Goal: Information Seeking & Learning: Learn about a topic

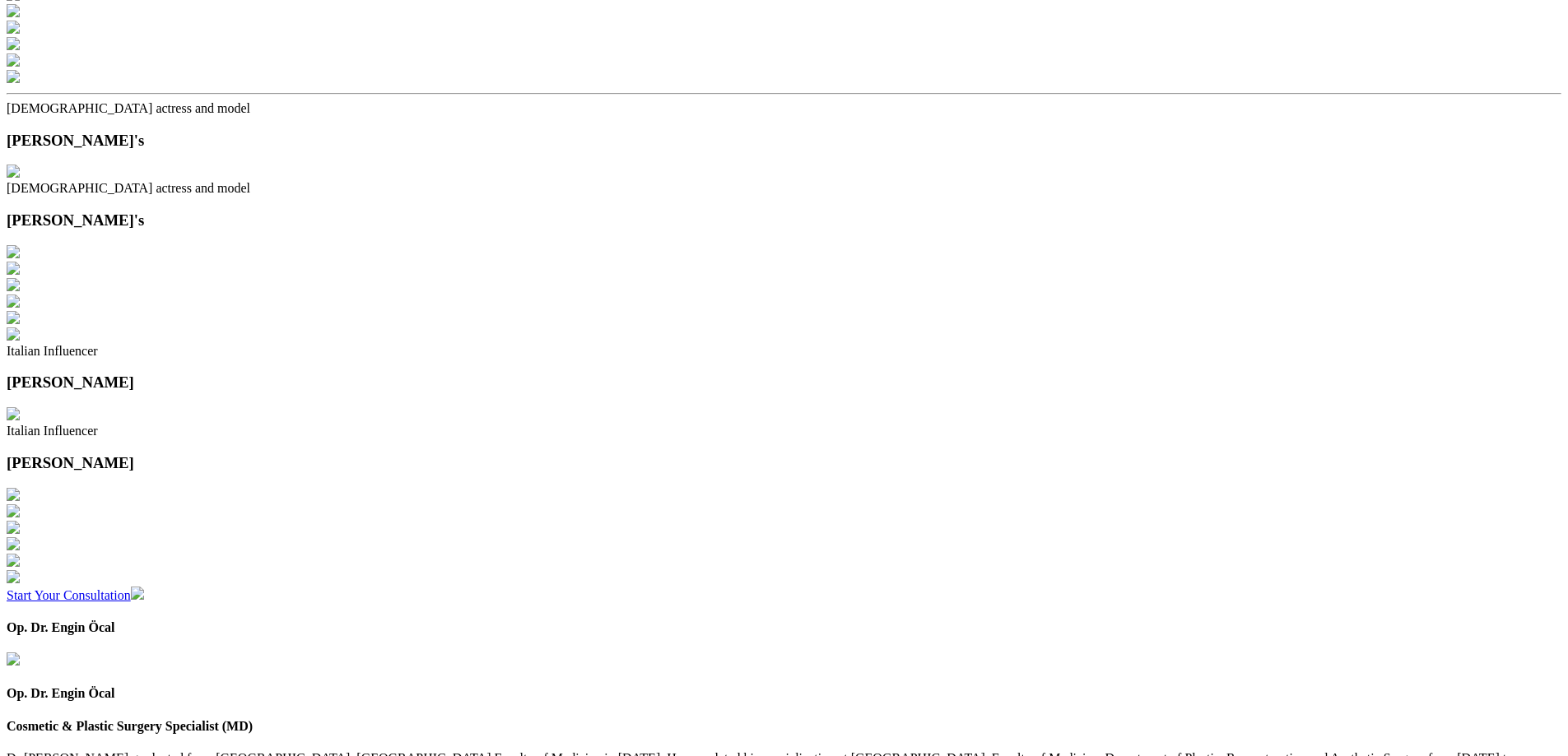
scroll to position [2222, 0]
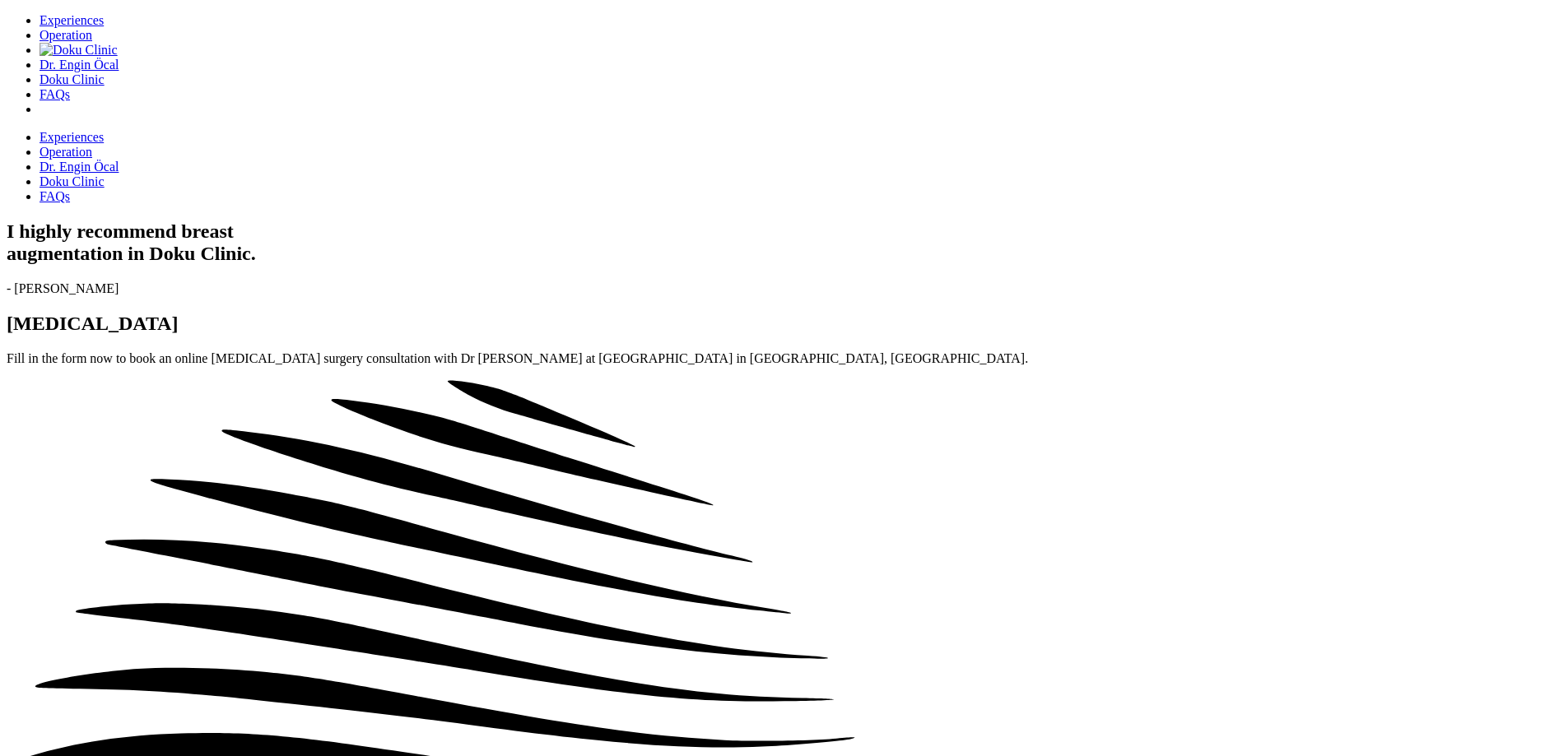
scroll to position [1481, 0]
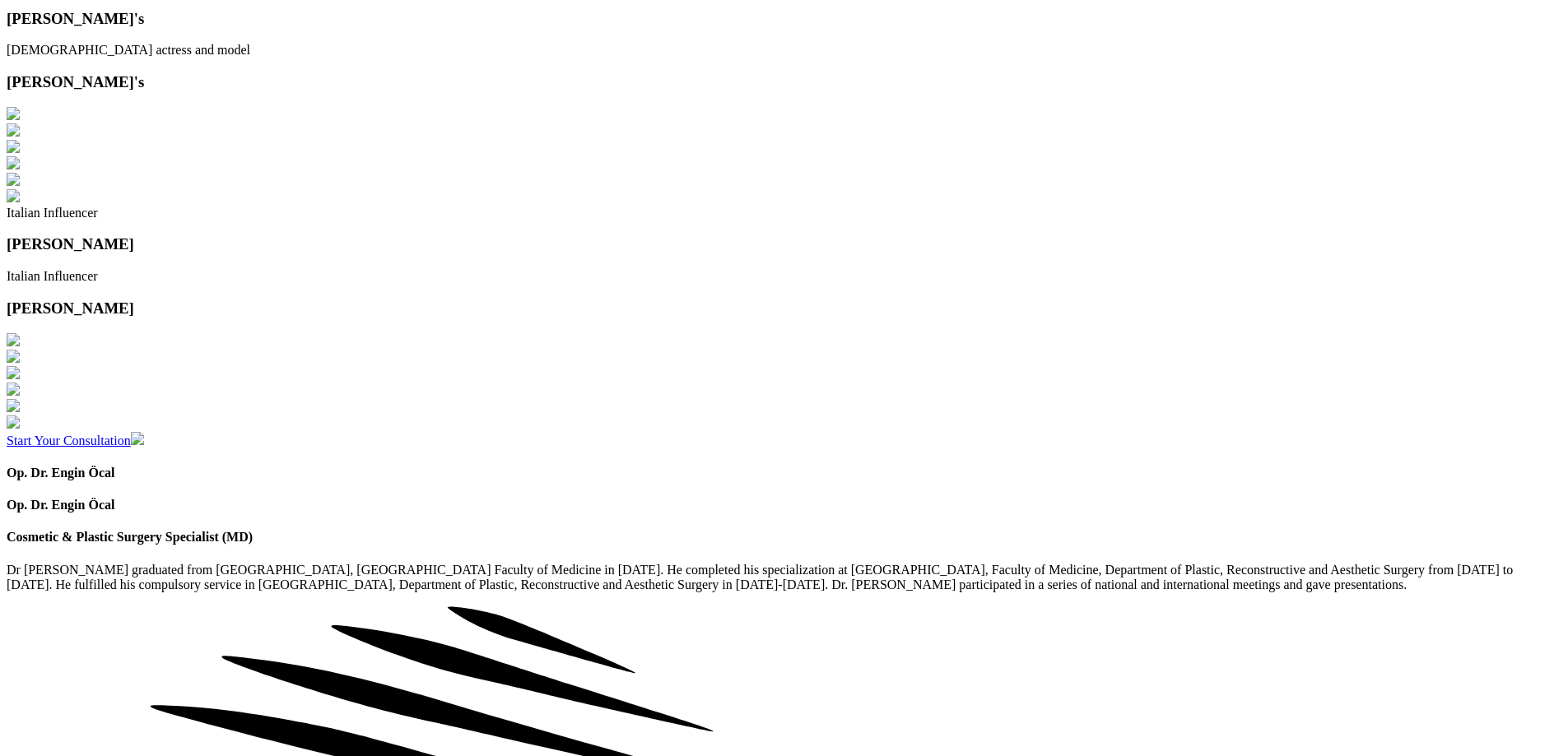
click at [1007, 43] on div at bounding box center [784, 43] width 1554 height 0
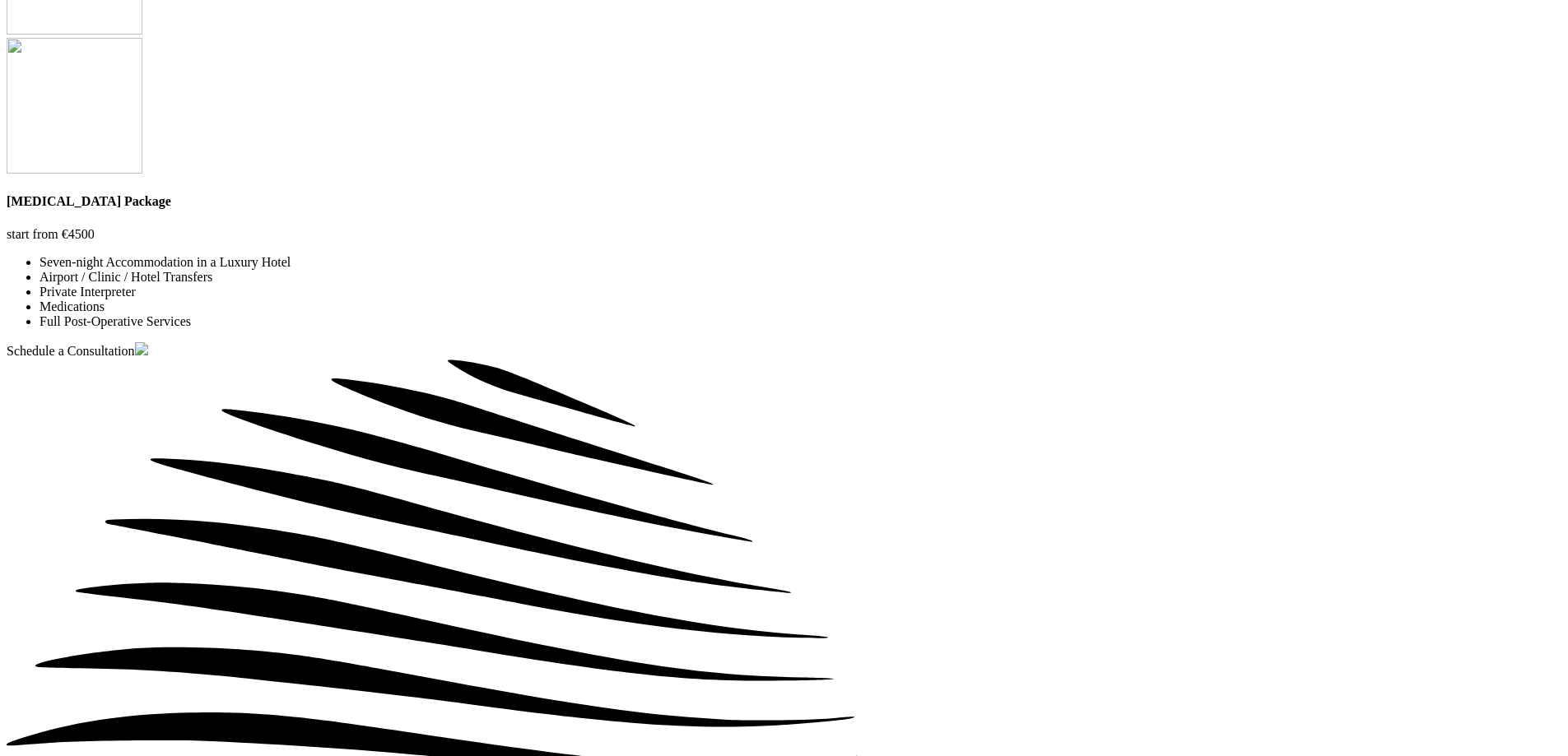
scroll to position [4362, 0]
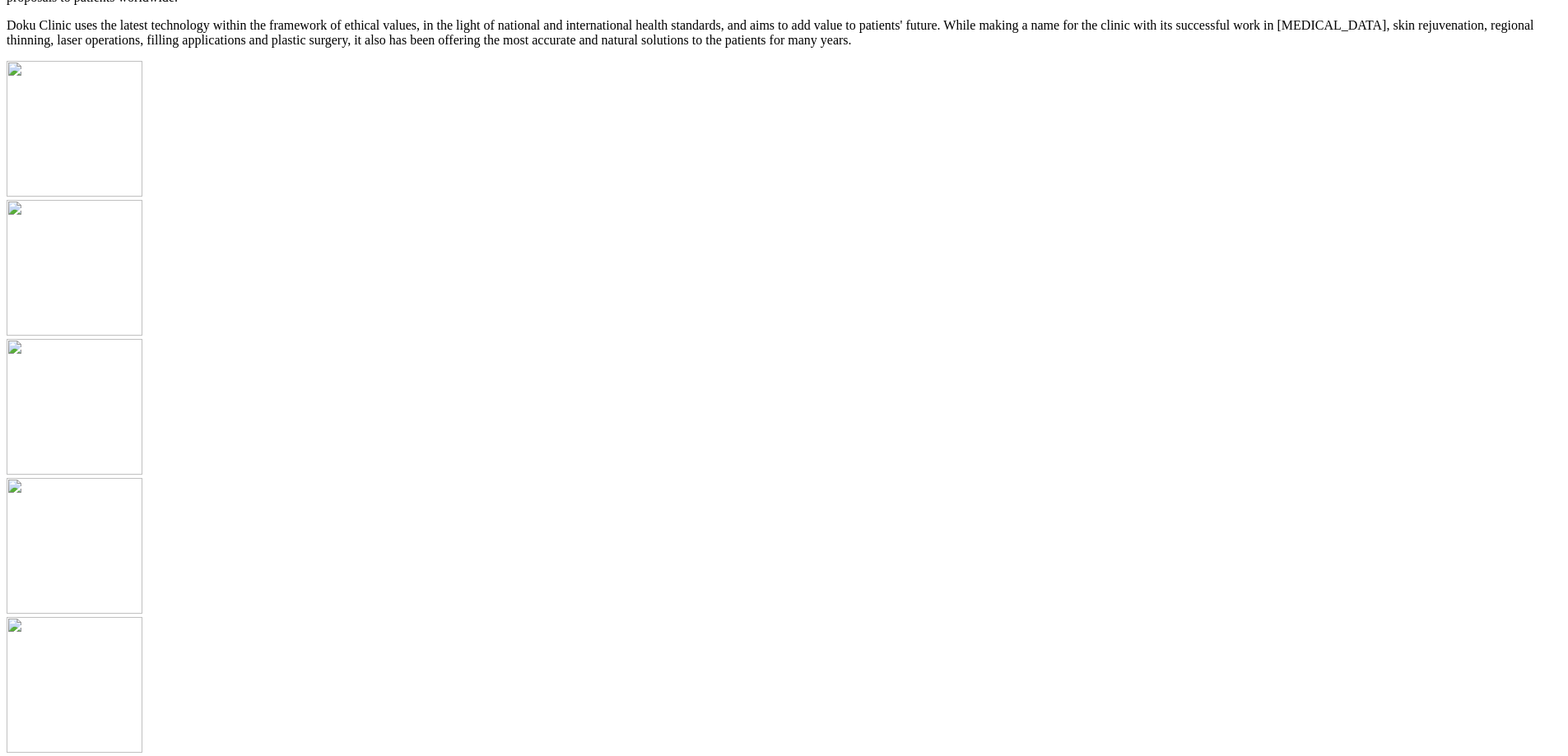
scroll to position [4362, 0]
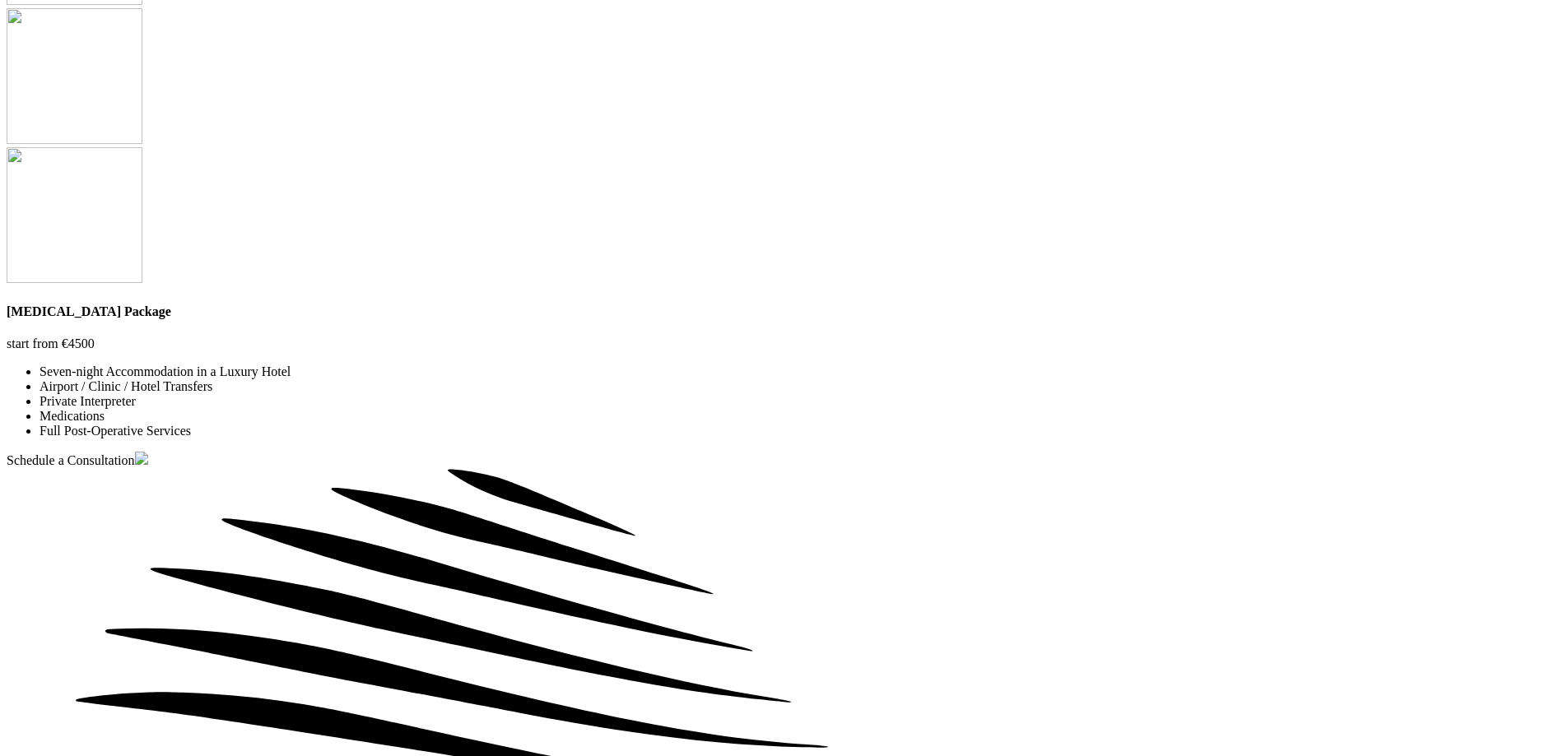
scroll to position [4527, 0]
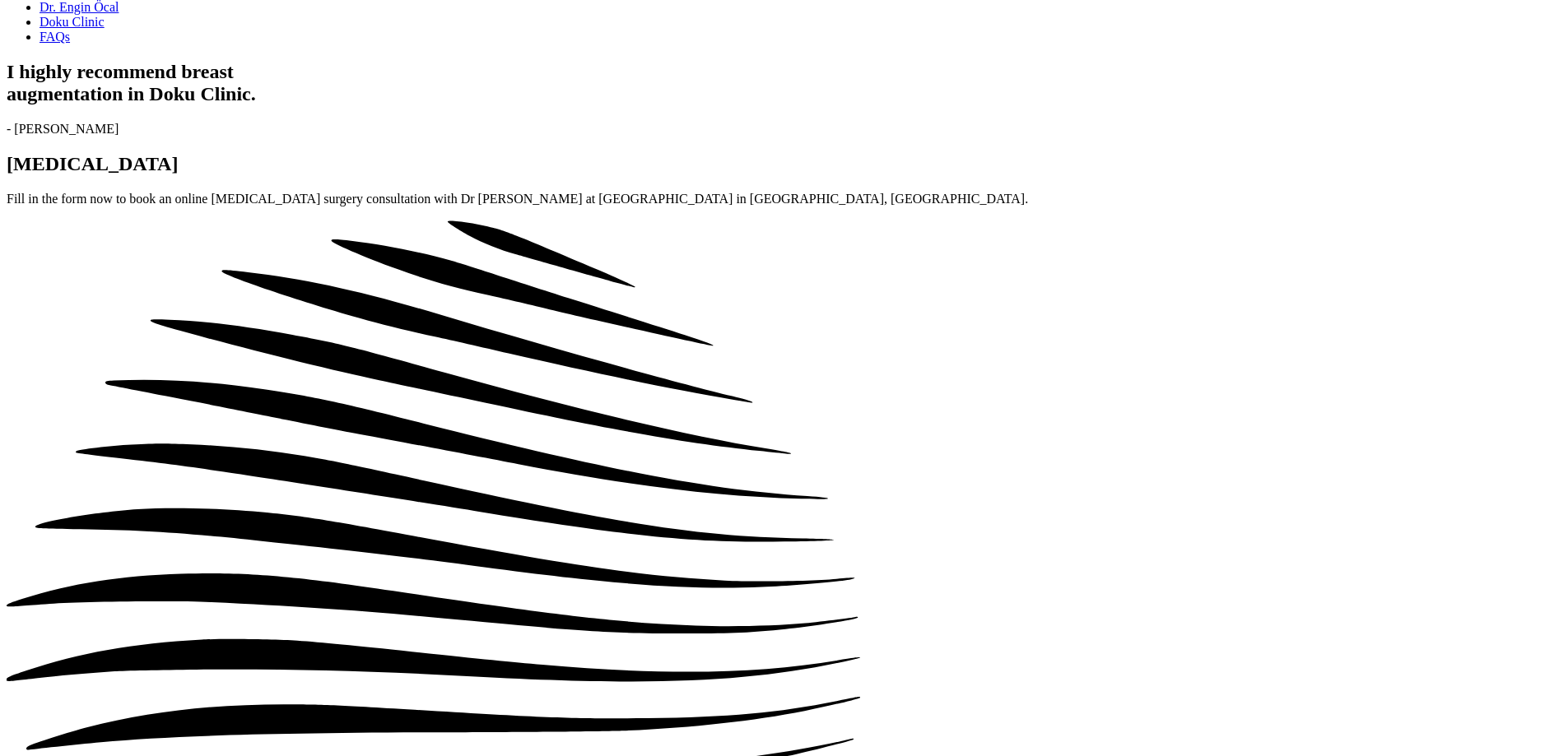
scroll to position [0, 0]
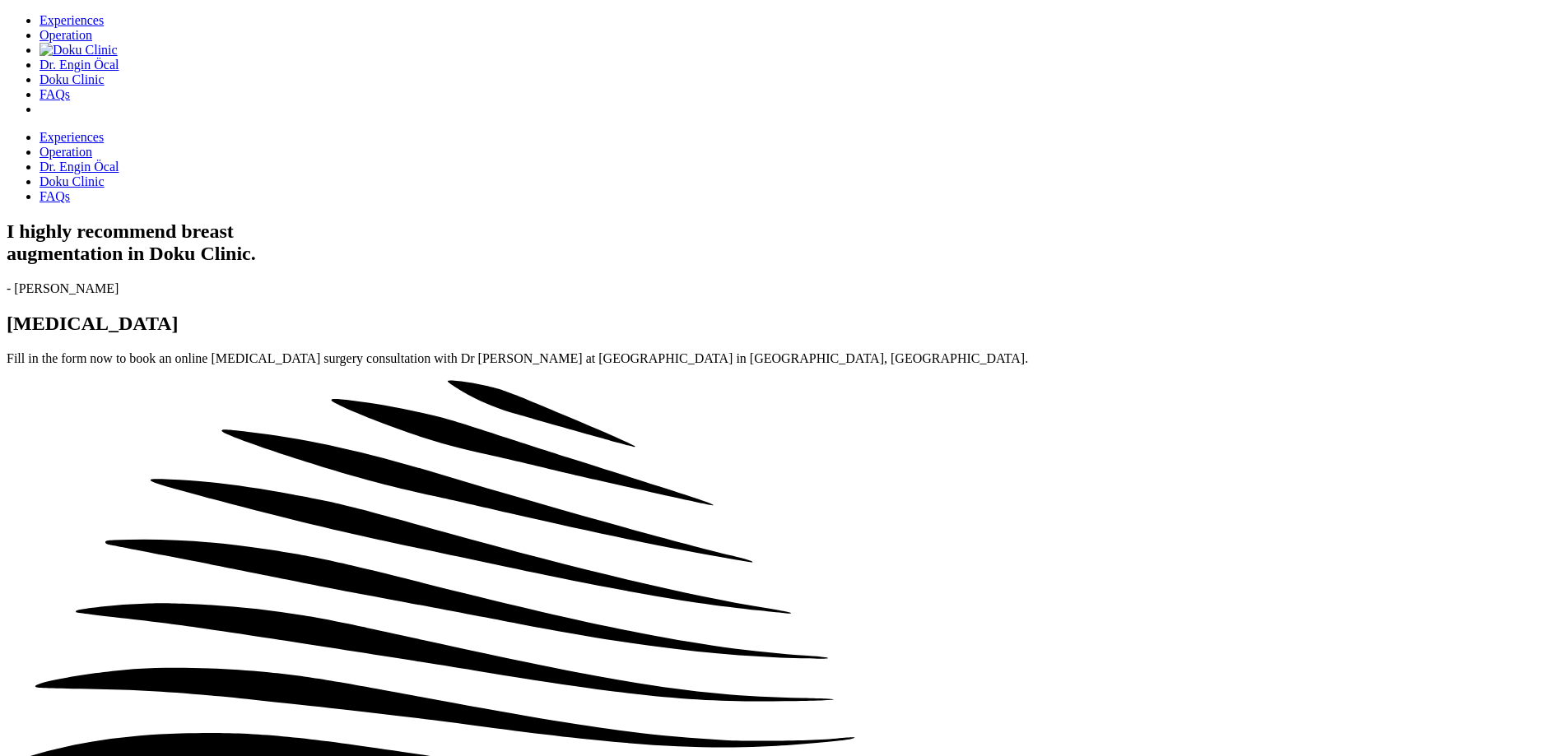
click at [1092, 221] on section "I highly recommend breast augmentation in Doku Clinic. - Alessia Spagnulo Breas…" at bounding box center [784, 720] width 1554 height 999
click at [1377, 636] on div "I highly recommend [MEDICAL_DATA] in Doku Clinic. - [PERSON_NAME] [MEDICAL_DATA…" at bounding box center [784, 720] width 1554 height 999
click at [544, 384] on section "I highly recommend [MEDICAL_DATA] in Doku Clinic. - [PERSON_NAME] [MEDICAL_DATA…" at bounding box center [784, 720] width 1554 height 999
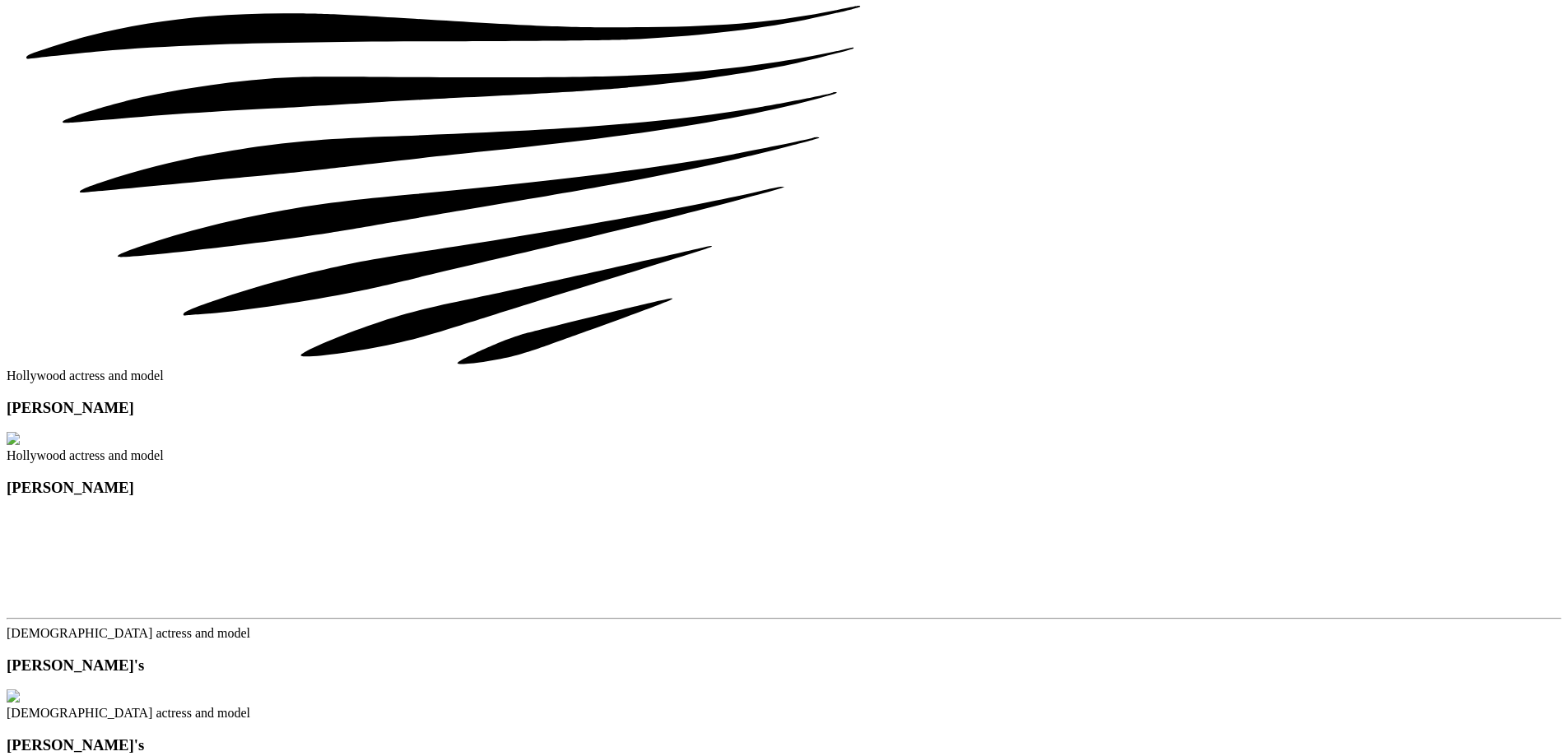
scroll to position [905, 0]
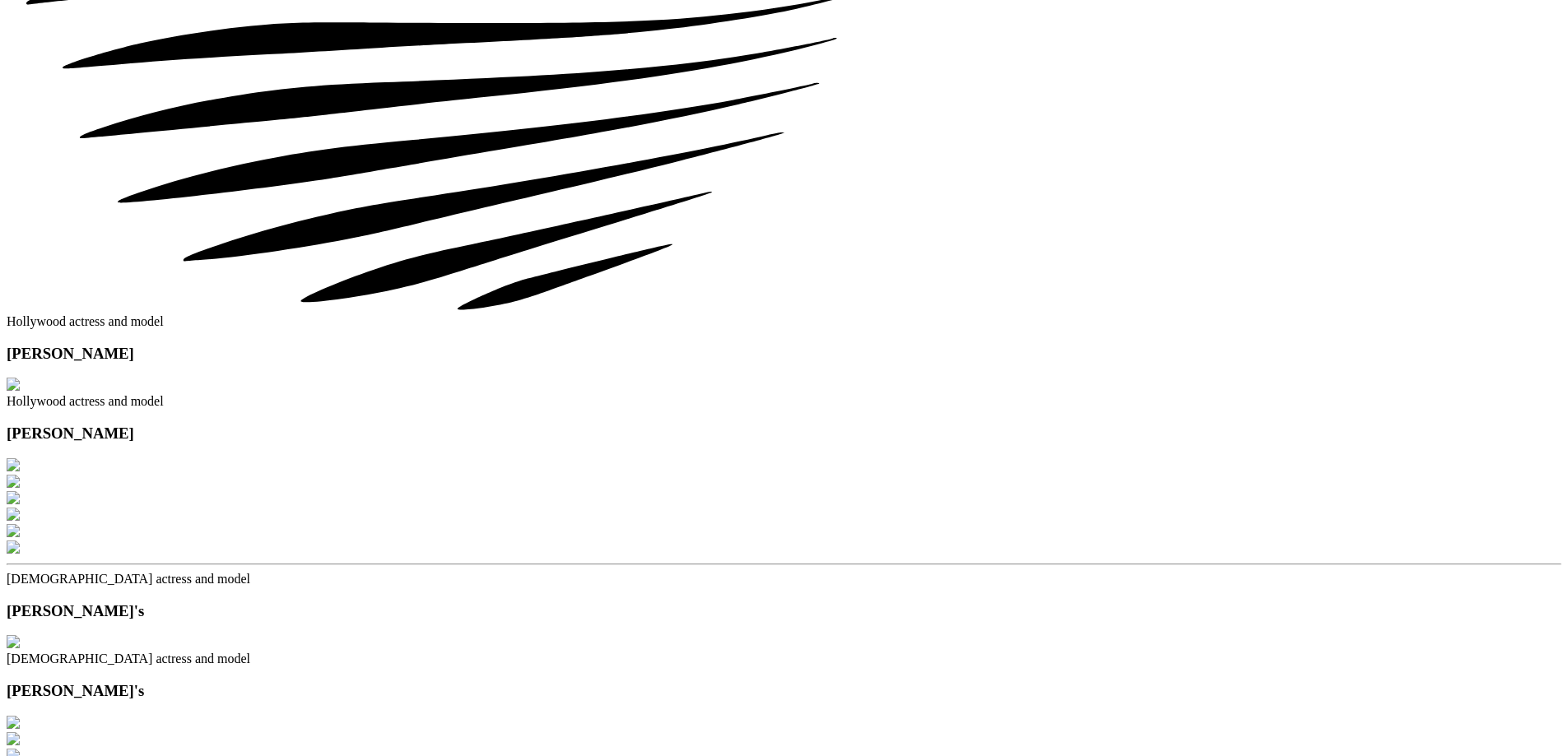
click at [20, 465] on img "1 / 6" at bounding box center [13, 465] width 13 height 13
click at [599, 477] on div at bounding box center [303, 508] width 592 height 99
click at [977, 424] on h3 "[PERSON_NAME]" at bounding box center [784, 433] width 1554 height 18
click at [930, 424] on h3 "[PERSON_NAME]" at bounding box center [784, 433] width 1554 height 18
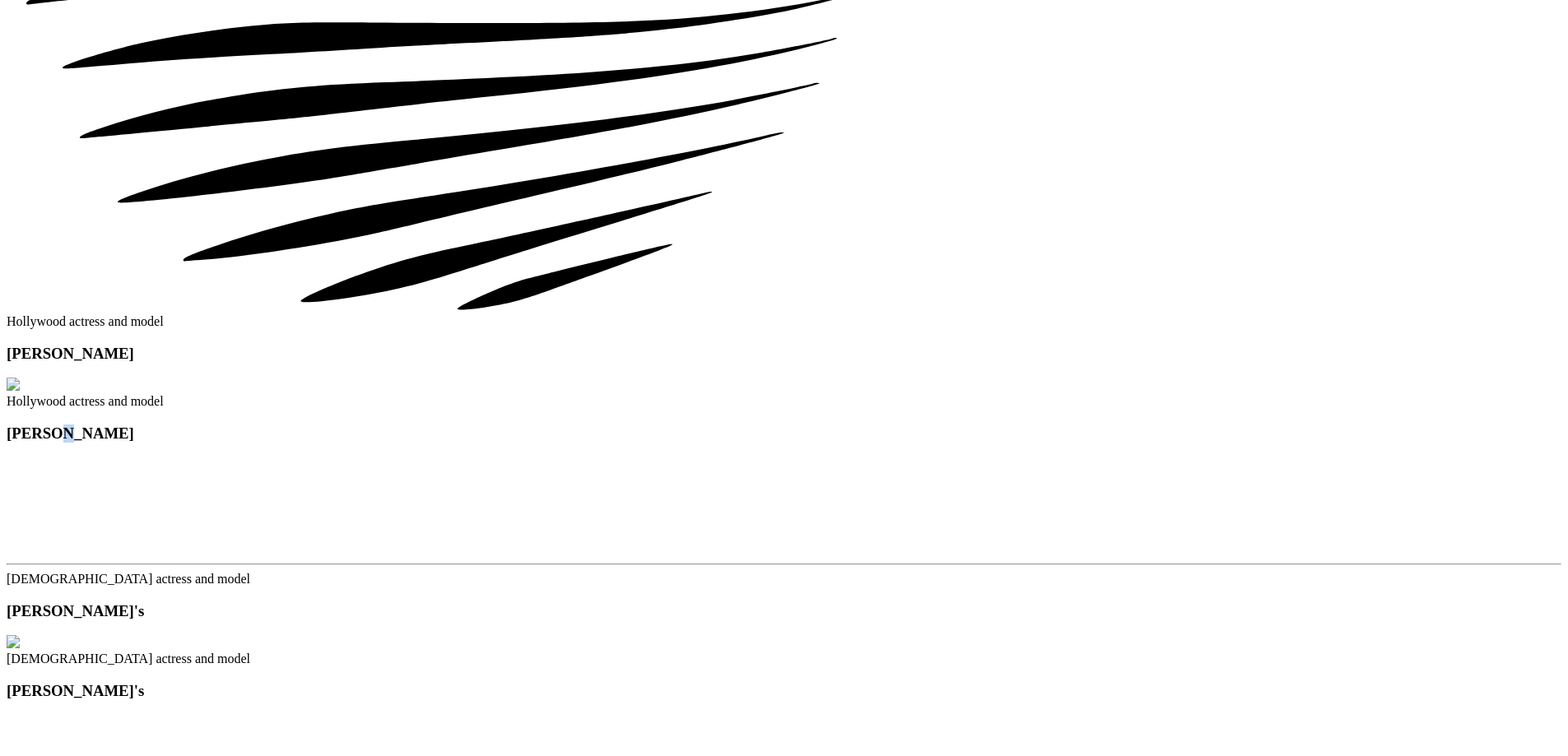
click at [930, 424] on h3 "[PERSON_NAME]" at bounding box center [784, 433] width 1554 height 18
click at [849, 424] on h3 "[PERSON_NAME]" at bounding box center [784, 433] width 1554 height 18
